Goal: Information Seeking & Learning: Check status

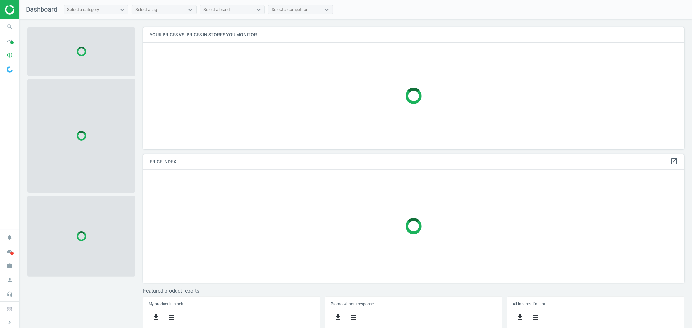
scroll to position [134, 547]
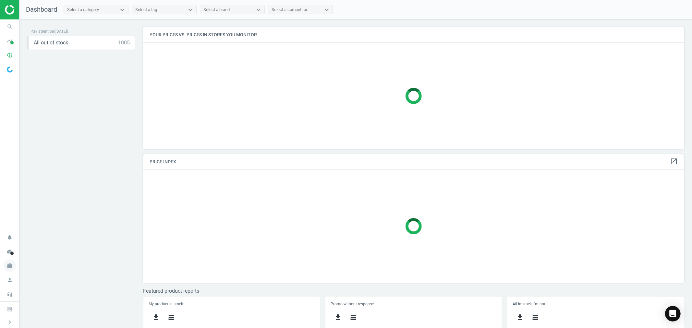
click at [10, 264] on icon "work" at bounding box center [10, 266] width 12 height 12
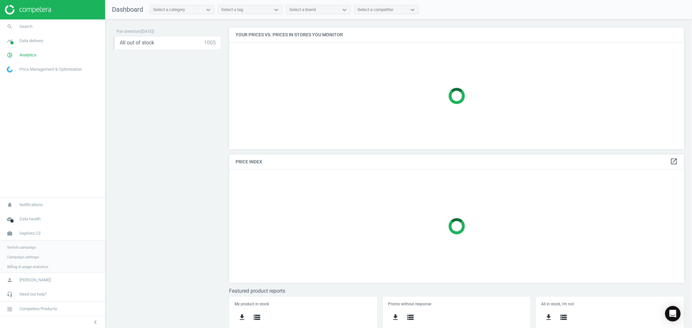
scroll to position [3, 4]
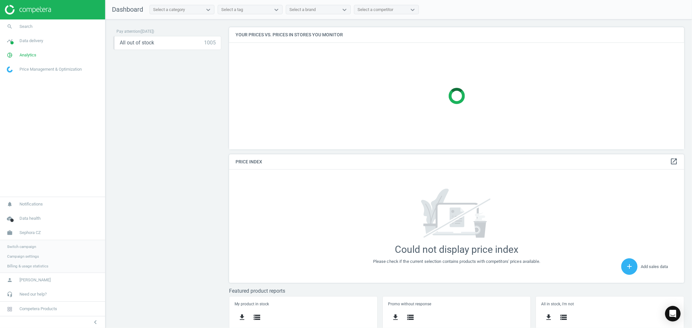
click at [28, 248] on span "Switch campaign" at bounding box center [21, 246] width 29 height 5
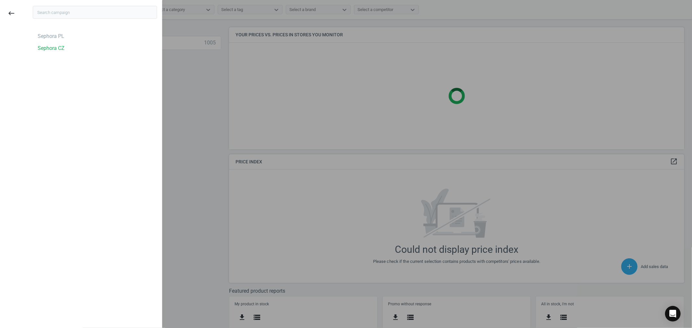
scroll to position [166, 461]
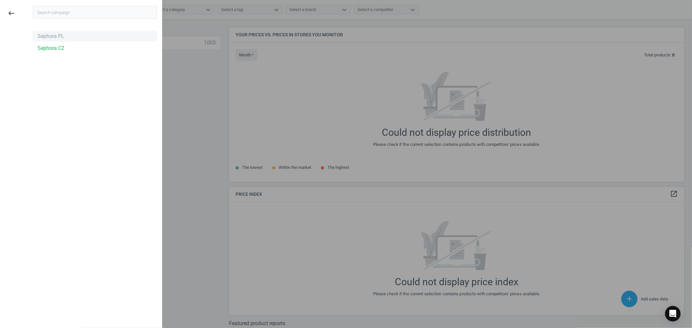
click at [47, 33] on div "Sephora PL" at bounding box center [51, 36] width 27 height 7
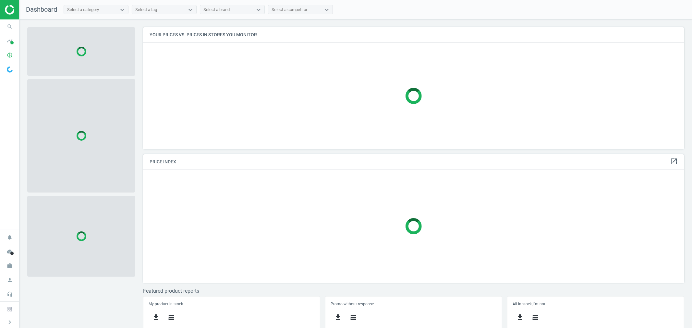
scroll to position [134, 547]
click at [5, 27] on icon "search" at bounding box center [10, 26] width 12 height 12
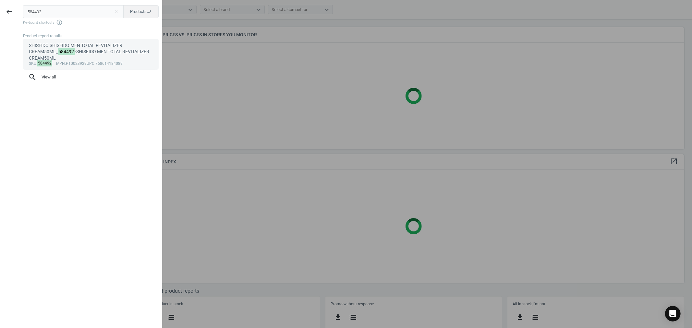
type input "584492"
click at [83, 50] on div "SHISEIDO SHISEIDO MEN TOTAL REVITALIZER CREAM50ML_ 584492 -SHISEIDO MEN TOTAL R…" at bounding box center [91, 52] width 124 height 19
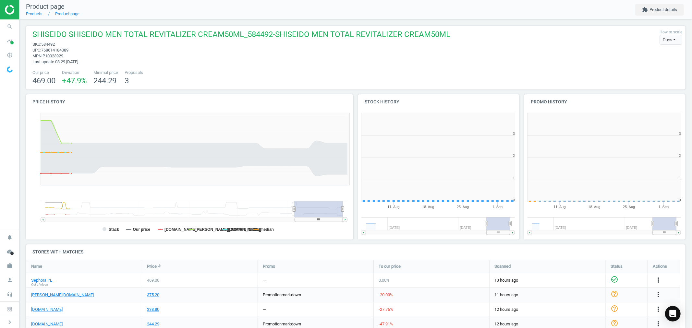
scroll to position [141, 171]
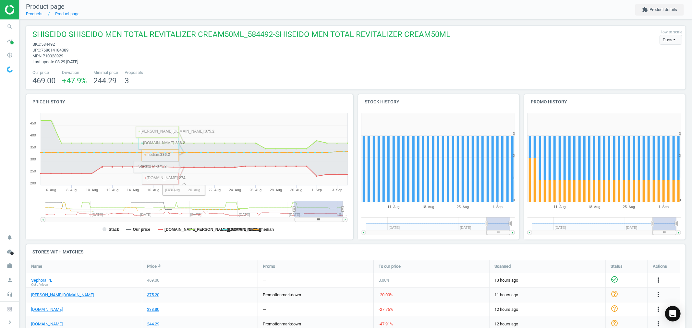
click at [43, 284] on span "Out of stock" at bounding box center [39, 285] width 17 height 5
click at [43, 278] on link "Sephora PL" at bounding box center [41, 281] width 21 height 6
click at [11, 268] on icon "work" at bounding box center [10, 266] width 12 height 12
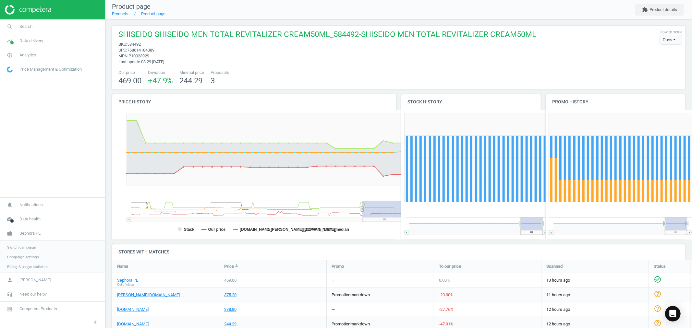
scroll to position [3, 3]
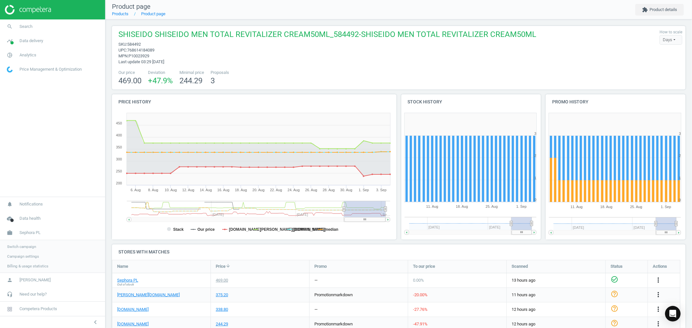
click at [29, 248] on span "Switch campaign" at bounding box center [21, 246] width 29 height 5
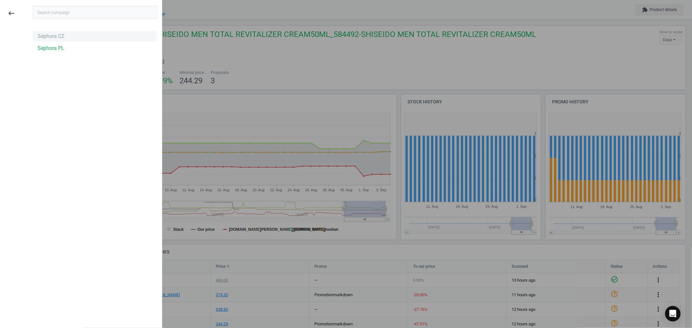
click at [57, 38] on div "Sephora CZ" at bounding box center [51, 36] width 27 height 7
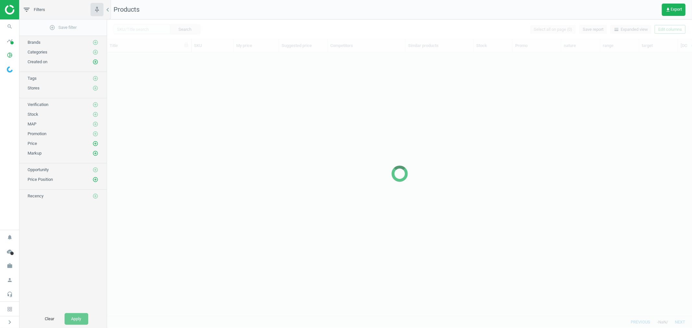
scroll to position [252, 580]
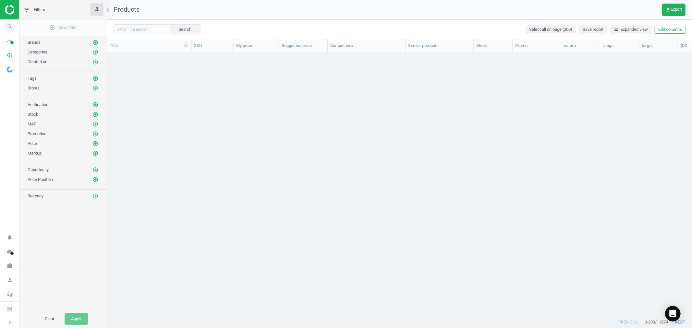
click at [11, 27] on icon "search" at bounding box center [10, 26] width 12 height 12
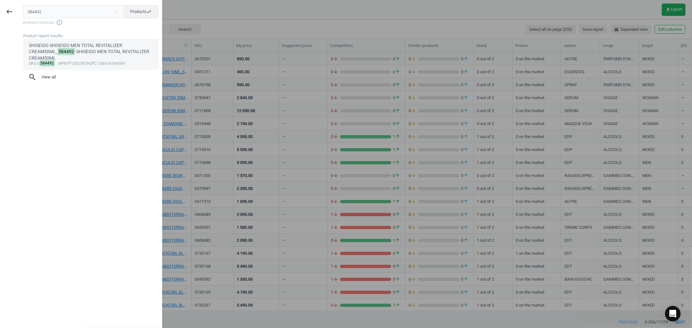
type input "584492"
click at [84, 55] on div "SHISEIDO SHISEIDO MEN TOTAL REVITALIZER CREAM50ML_ 584492 -SHISEIDO MEN TOTAL R…" at bounding box center [91, 52] width 124 height 19
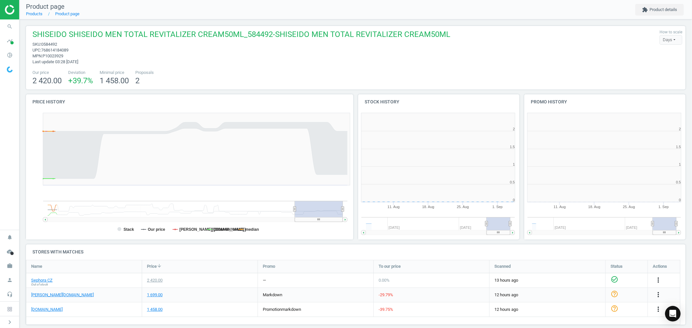
scroll to position [141, 171]
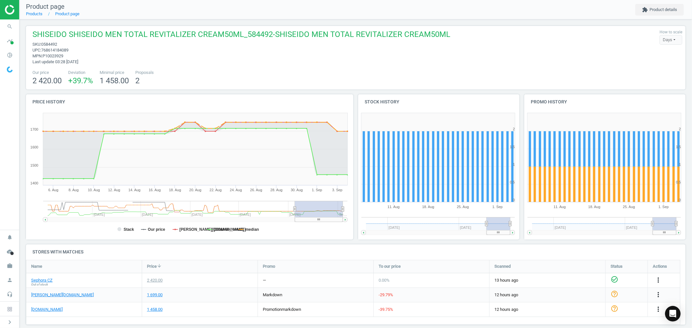
click at [37, 284] on span "Out of stock" at bounding box center [39, 285] width 17 height 5
click at [40, 280] on link "Sephora CZ" at bounding box center [41, 281] width 21 height 6
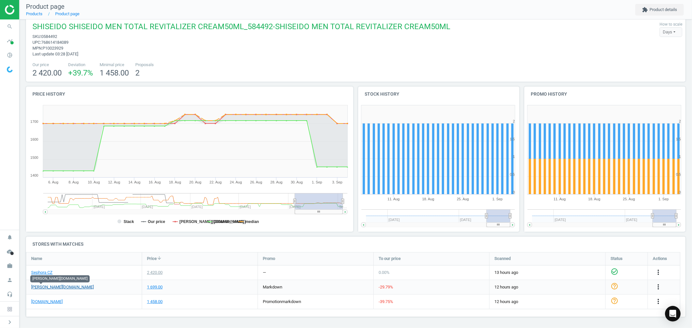
click at [41, 287] on link "douglas.cz" at bounding box center [62, 288] width 63 height 6
